Goal: Task Accomplishment & Management: Use online tool/utility

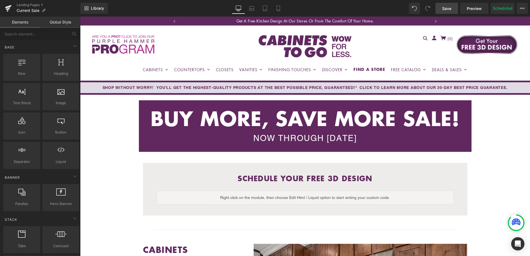
click at [444, 9] on span "Save" at bounding box center [446, 9] width 9 height 6
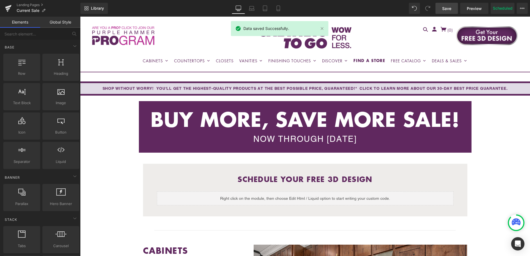
scroll to position [166, 0]
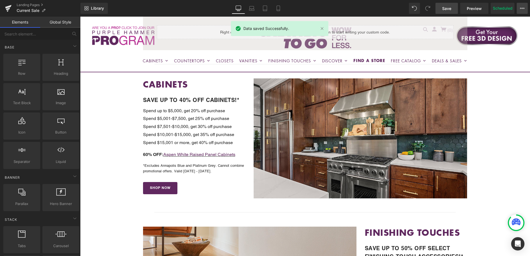
click at [524, 11] on button "View Live Page View with current Template Save Template to Library Schedule Pub…" at bounding box center [521, 8] width 11 height 11
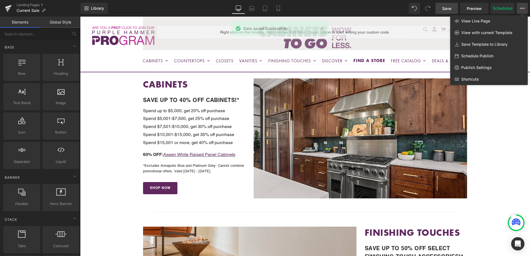
click at [476, 57] on span "Schedule Publish" at bounding box center [477, 55] width 32 height 5
select select
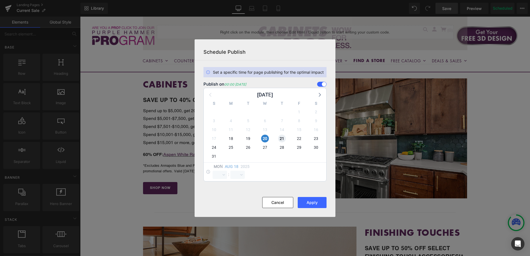
click at [282, 139] on span "21" at bounding box center [282, 139] width 8 height 8
select select "0"
click at [0, 0] on div "20" at bounding box center [0, 0] width 0 height 0
click at [267, 139] on span "20" at bounding box center [265, 139] width 8 height 8
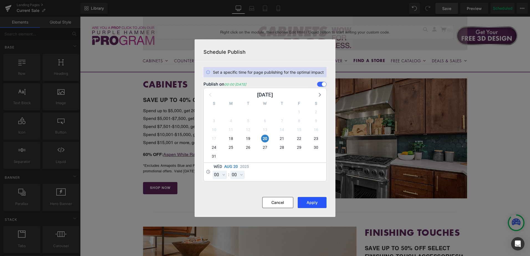
click at [314, 204] on button "Apply" at bounding box center [312, 202] width 29 height 11
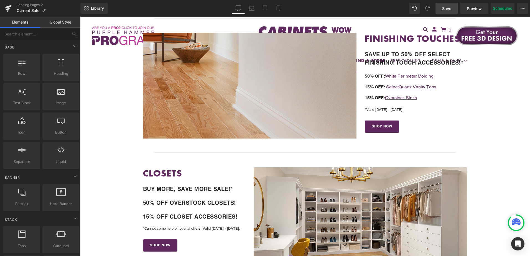
scroll to position [332, 0]
